Goal: Task Accomplishment & Management: Use online tool/utility

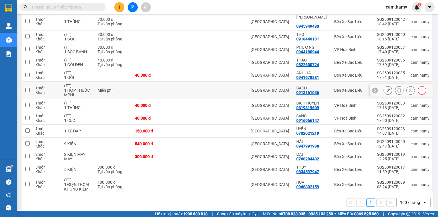
scroll to position [27, 0]
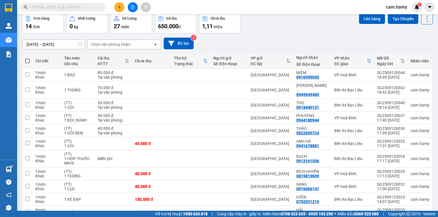
click at [134, 7] on button at bounding box center [133, 7] width 10 height 10
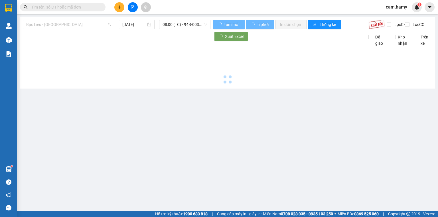
click at [70, 24] on span "Bạc Liêu - [GEOGRAPHIC_DATA]" at bounding box center [68, 24] width 85 height 9
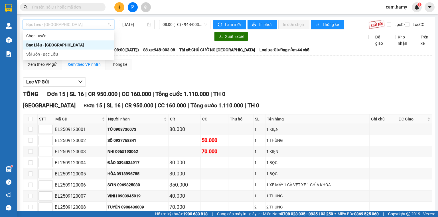
click at [54, 50] on div "Sài Gòn - Bạc Liêu" at bounding box center [68, 54] width 91 height 9
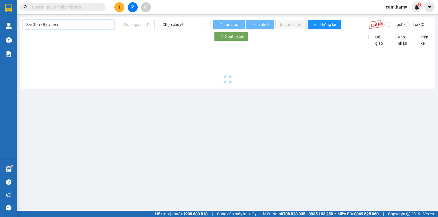
type input "[DATE]"
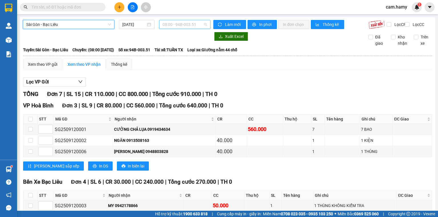
click at [179, 27] on span "08:00 - 94B-003.51" at bounding box center [184, 24] width 45 height 9
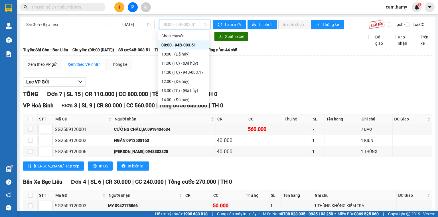
scroll to position [18, 0]
click at [191, 91] on div "20:00 - 94B-003.31" at bounding box center [183, 90] width 44 height 6
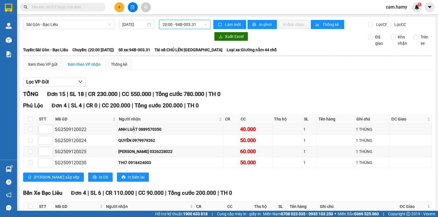
scroll to position [68, 0]
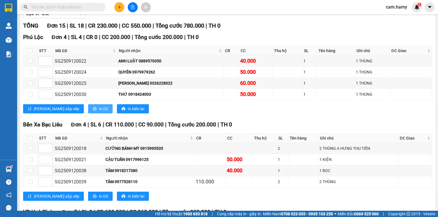
click at [99, 112] on span "In DS" at bounding box center [103, 109] width 9 height 6
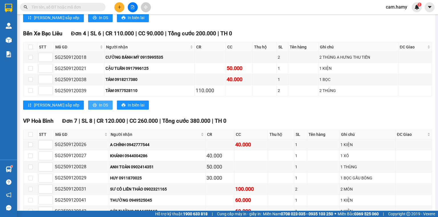
click at [93, 107] on icon "printer" at bounding box center [95, 105] width 4 height 4
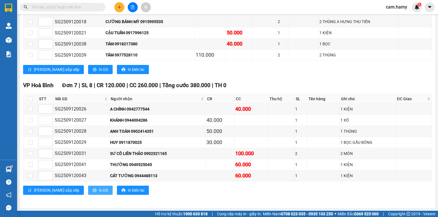
click at [99, 191] on span "In DS" at bounding box center [103, 190] width 9 height 6
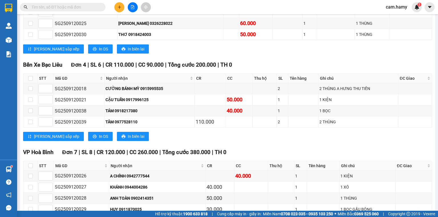
scroll to position [60, 0]
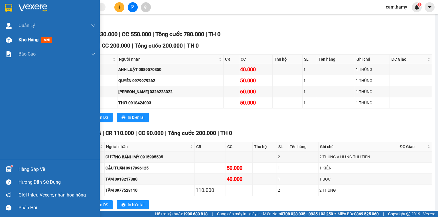
click at [12, 44] on div at bounding box center [9, 40] width 10 height 10
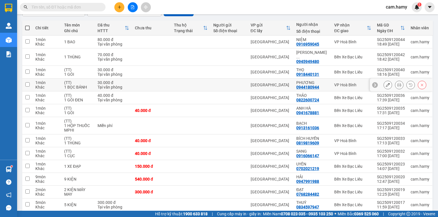
click at [72, 72] on td "(TT) 1 GÓI" at bounding box center [77, 72] width 33 height 13
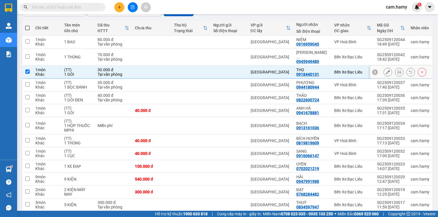
checkbox input "true"
click at [75, 85] on div "1 BỌC BÁNH" at bounding box center [78, 87] width 28 height 5
checkbox input "true"
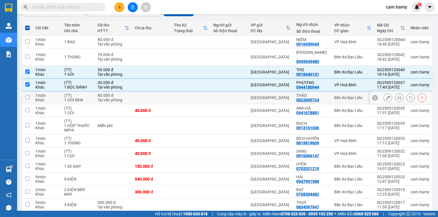
drag, startPoint x: 79, startPoint y: 97, endPoint x: 79, endPoint y: 107, distance: 10.6
click at [79, 98] on div "1 GÓI ĐEN" at bounding box center [78, 100] width 28 height 5
checkbox input "true"
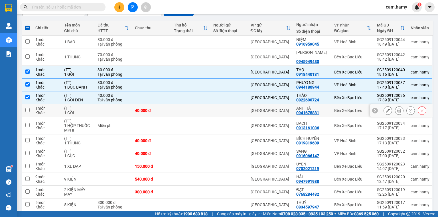
click at [79, 111] on div "1 GÓI" at bounding box center [78, 113] width 28 height 5
checkbox input "true"
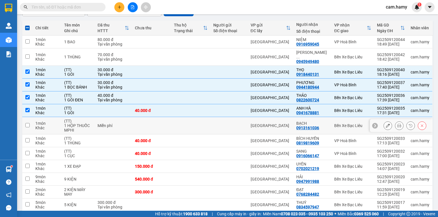
click at [80, 123] on div "1 HỘP THUỐC MPHI" at bounding box center [78, 127] width 28 height 9
checkbox input "true"
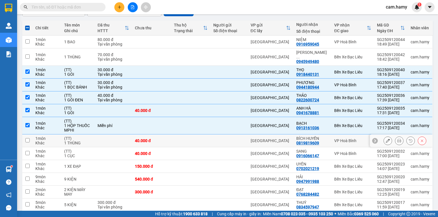
click at [82, 141] on div "1 THÙNG" at bounding box center [78, 143] width 28 height 5
checkbox input "true"
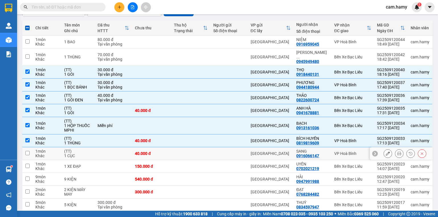
click at [75, 149] on div "(TT)" at bounding box center [78, 151] width 28 height 5
checkbox input "true"
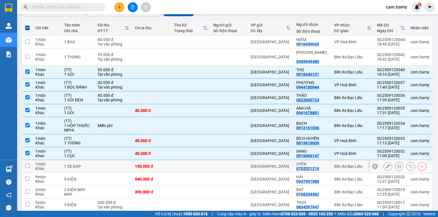
scroll to position [95, 0]
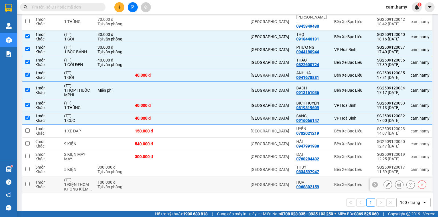
click at [80, 182] on div "1 ĐIỆN THOẠI KHÔNG KIỂM ..." at bounding box center [78, 186] width 28 height 9
checkbox input "true"
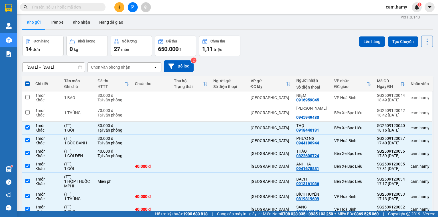
scroll to position [0, 0]
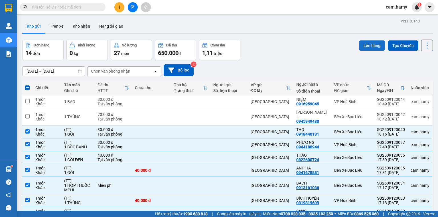
click at [368, 44] on button "Lên hàng" at bounding box center [372, 45] width 26 height 10
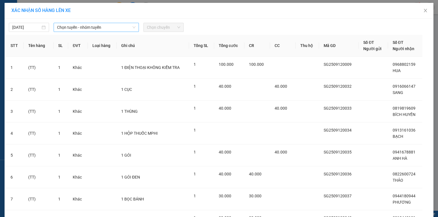
click at [65, 27] on span "Chọn tuyến - nhóm tuyến" at bounding box center [96, 27] width 78 height 9
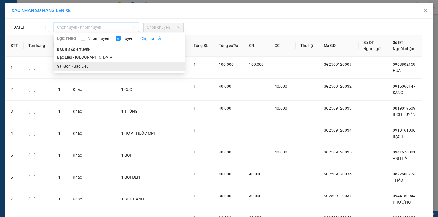
click at [73, 66] on li "Sài Gòn - Bạc Liêu" at bounding box center [119, 66] width 131 height 9
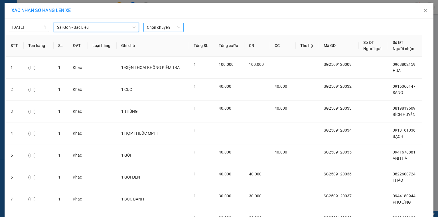
click at [157, 27] on span "Chọn chuyến" at bounding box center [163, 27] width 33 height 9
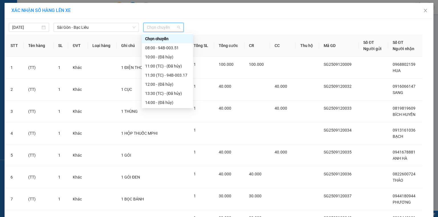
scroll to position [18, 0]
click at [170, 90] on div "20:00 - 94B-003.31" at bounding box center [167, 93] width 44 height 6
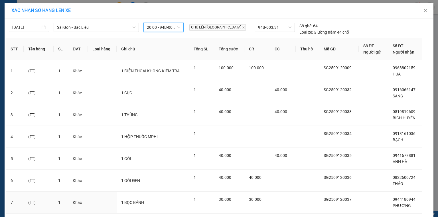
scroll to position [59, 0]
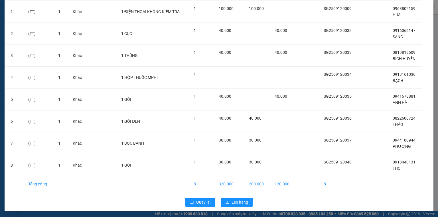
click at [239, 206] on div "Quay lại Lên hàng" at bounding box center [219, 202] width 426 height 15
click at [240, 202] on span "Lên hàng" at bounding box center [239, 202] width 17 height 6
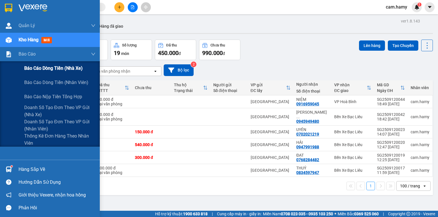
click at [29, 68] on span "Báo cáo dòng tiền (nhà xe)" at bounding box center [53, 68] width 58 height 7
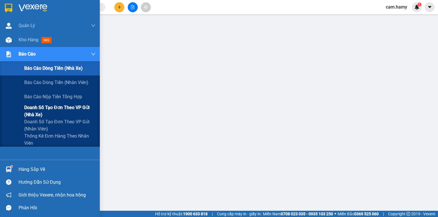
click at [40, 114] on span "Doanh số tạo đơn theo VP gửi (nhà xe)" at bounding box center [59, 111] width 71 height 14
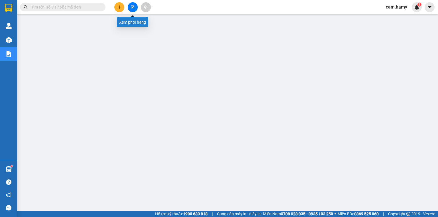
click at [132, 4] on button at bounding box center [133, 7] width 10 height 10
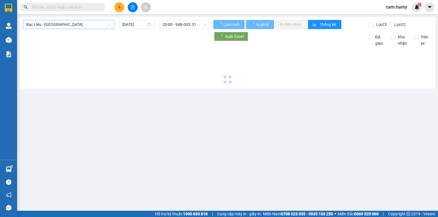
click at [75, 26] on span "Bạc Liêu - [GEOGRAPHIC_DATA]" at bounding box center [68, 24] width 85 height 9
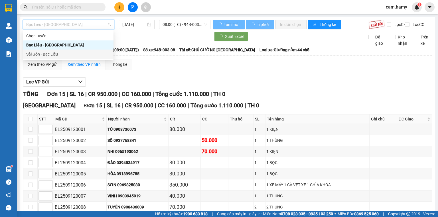
click at [45, 56] on div "Sài Gòn - Bạc Liêu" at bounding box center [68, 54] width 84 height 6
type input "[DATE]"
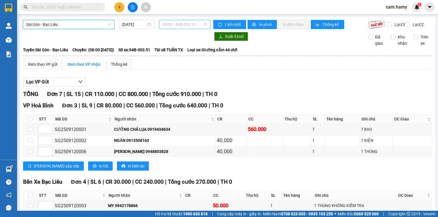
click at [174, 27] on span "08:00 - 94B-003.51" at bounding box center [184, 24] width 45 height 9
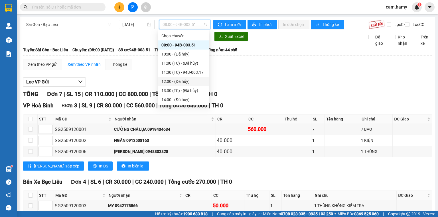
scroll to position [18, 0]
click at [192, 88] on div "20:00 - 94B-003.31" at bounding box center [183, 90] width 44 height 6
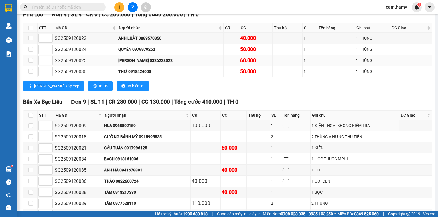
scroll to position [23, 0]
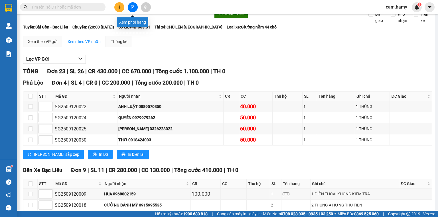
click at [134, 7] on icon "file-add" at bounding box center [132, 7] width 3 height 4
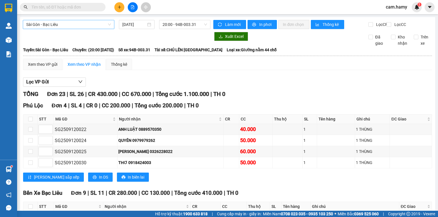
click at [75, 23] on span "Sài Gòn - Bạc Liêu" at bounding box center [68, 24] width 85 height 9
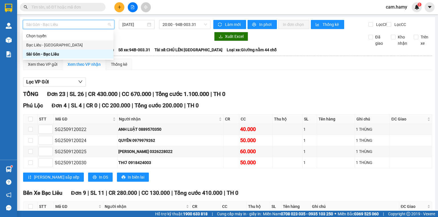
click at [56, 42] on div "Bạc Liêu - [GEOGRAPHIC_DATA]" at bounding box center [68, 45] width 84 height 6
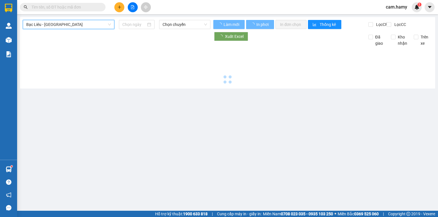
type input "[DATE]"
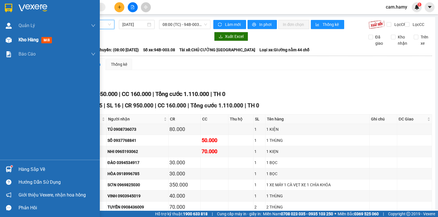
click at [23, 40] on span "Kho hàng" at bounding box center [29, 39] width 20 height 5
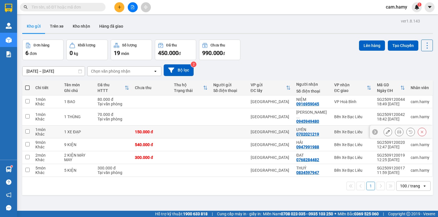
scroll to position [23, 0]
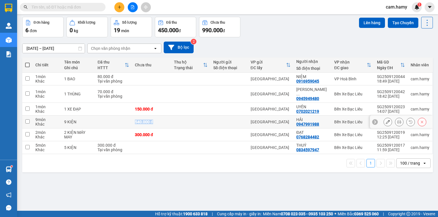
drag, startPoint x: 124, startPoint y: 115, endPoint x: 181, endPoint y: 117, distance: 57.1
click at [181, 117] on tr "9 món Khác 9 KIỆN 540.000 đ [GEOGRAPHIC_DATA] 0947991988 Bến Xe Bạc Liêu SG2509…" at bounding box center [227, 122] width 410 height 13
checkbox input "true"
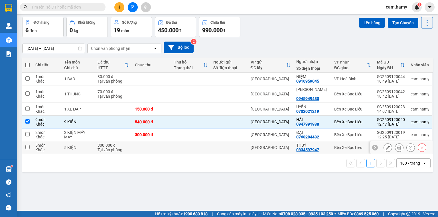
drag, startPoint x: 148, startPoint y: 143, endPoint x: 139, endPoint y: 136, distance: 11.7
click at [148, 143] on td at bounding box center [151, 147] width 39 height 13
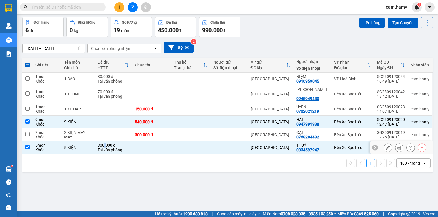
click at [105, 141] on td "300.000 đ Tại văn phòng" at bounding box center [113, 147] width 37 height 13
checkbox input "false"
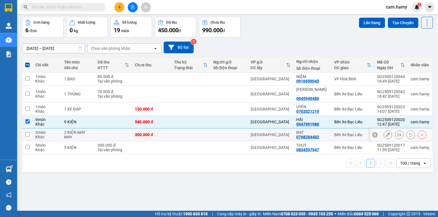
click at [106, 128] on td at bounding box center [113, 134] width 37 height 13
checkbox input "true"
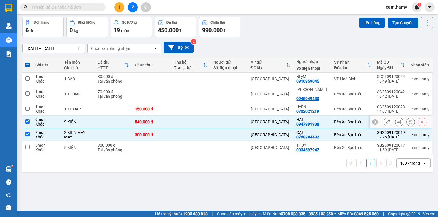
click at [107, 117] on td at bounding box center [113, 122] width 37 height 13
checkbox input "false"
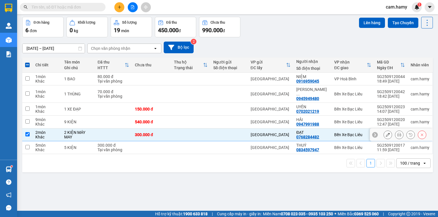
click at [108, 129] on td at bounding box center [113, 134] width 37 height 13
checkbox input "false"
